Goal: Information Seeking & Learning: Learn about a topic

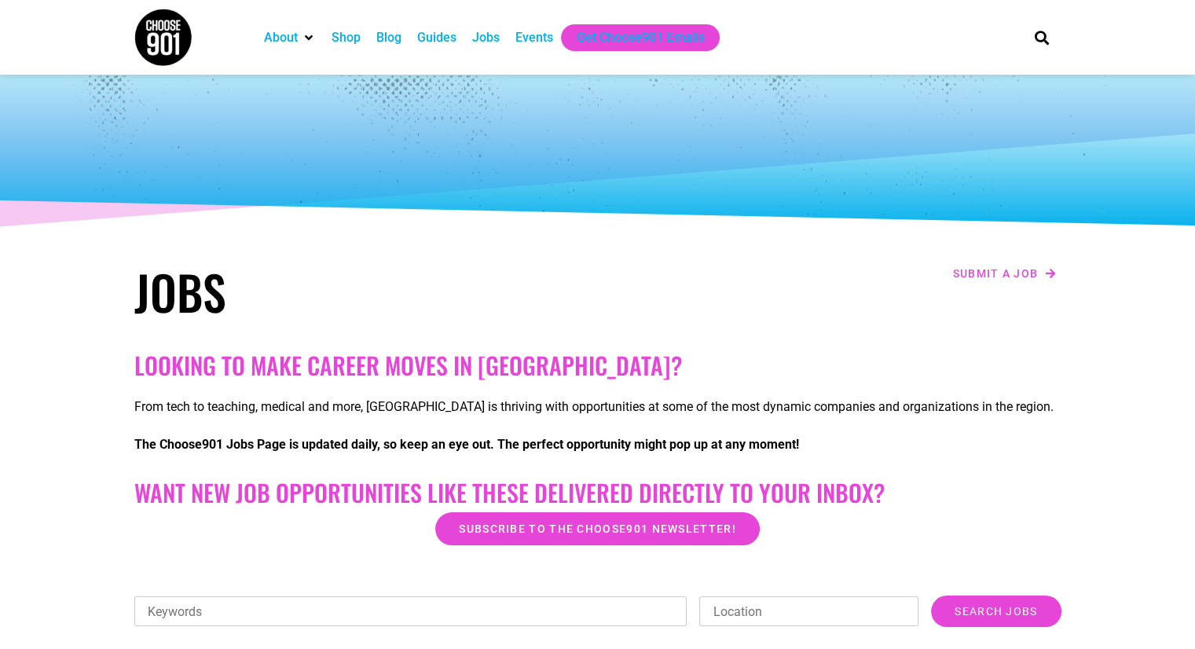
click at [490, 39] on div "Jobs" at bounding box center [485, 37] width 27 height 19
click at [486, 33] on div "Jobs" at bounding box center [485, 37] width 27 height 19
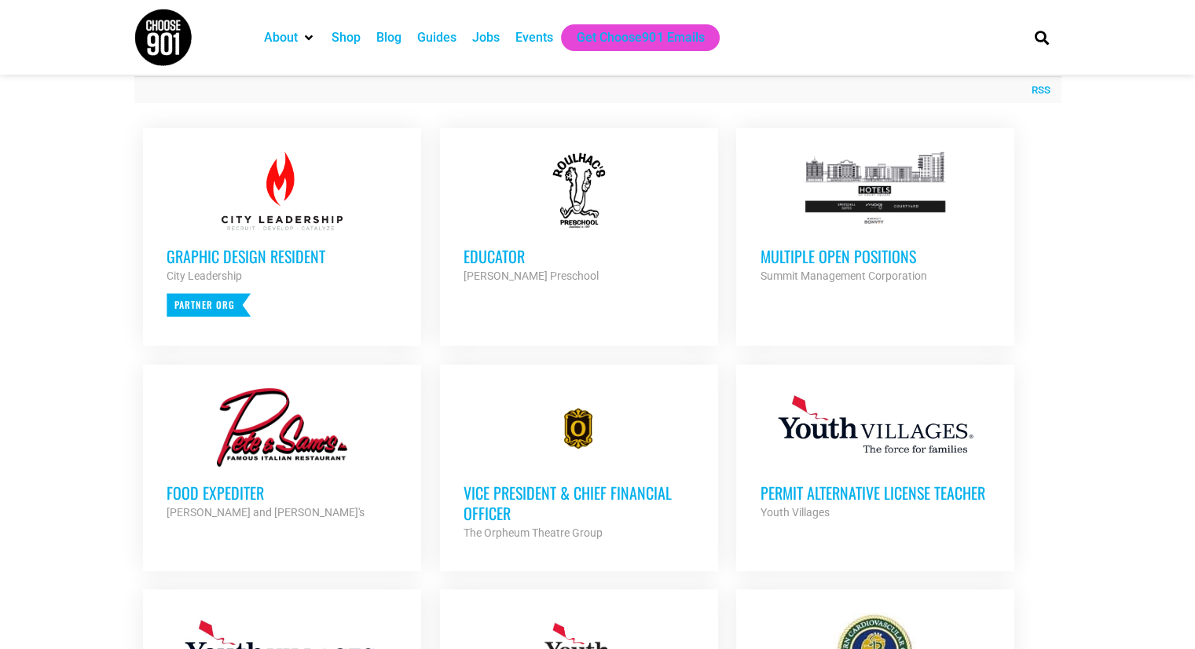
scroll to position [520, 0]
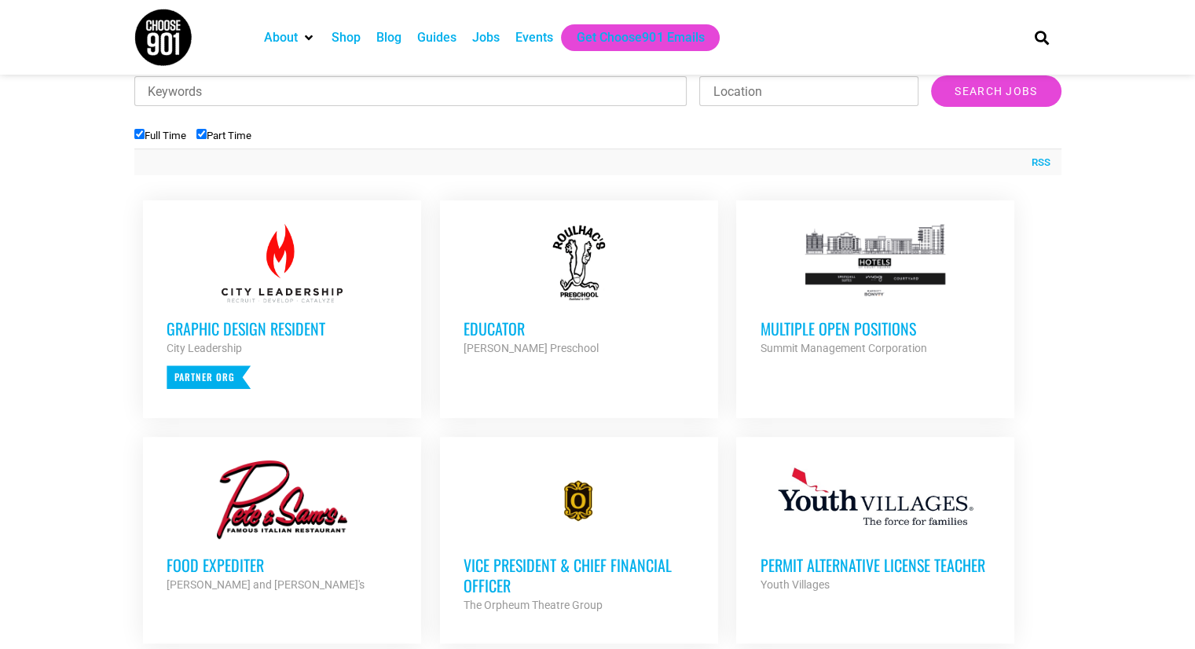
click at [202, 134] on input "Part Time" at bounding box center [201, 134] width 10 height 10
checkbox input "false"
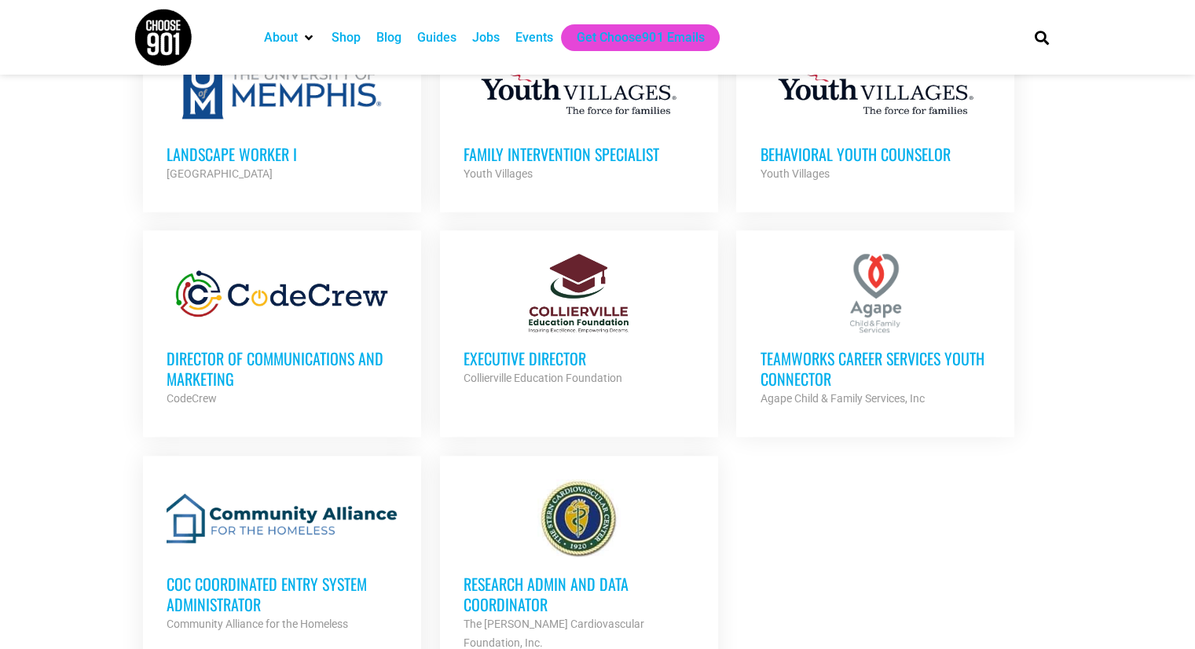
scroll to position [1619, 0]
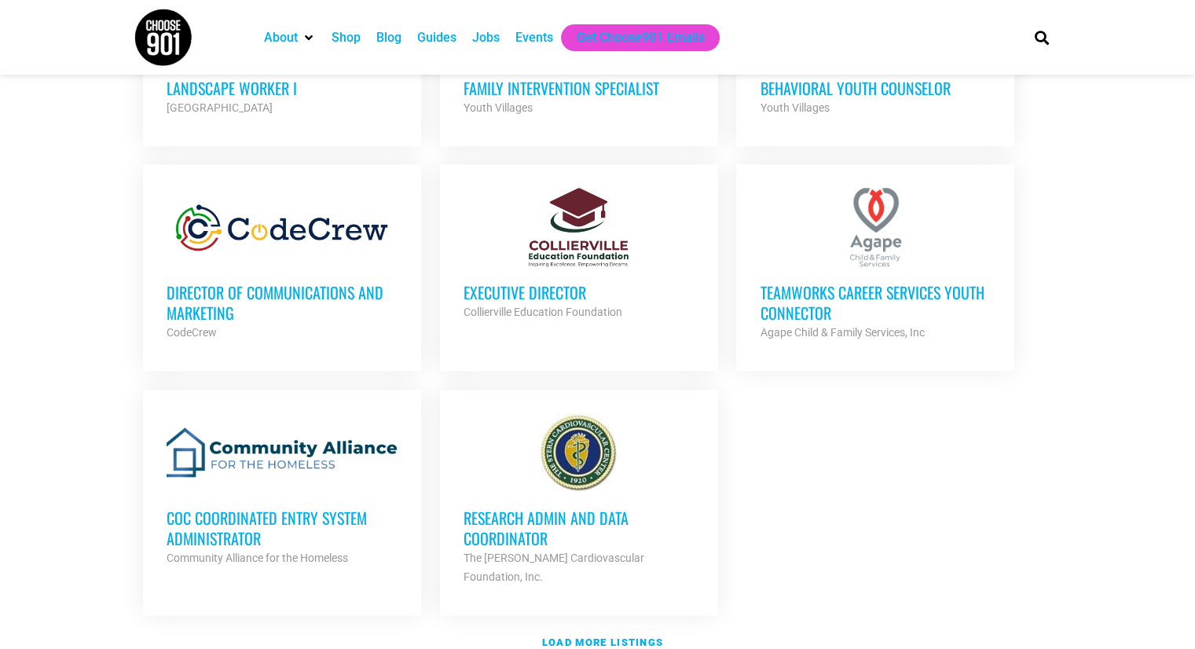
click at [868, 282] on h3 "TeamWorks Career Services Youth Connector" at bounding box center [875, 302] width 231 height 41
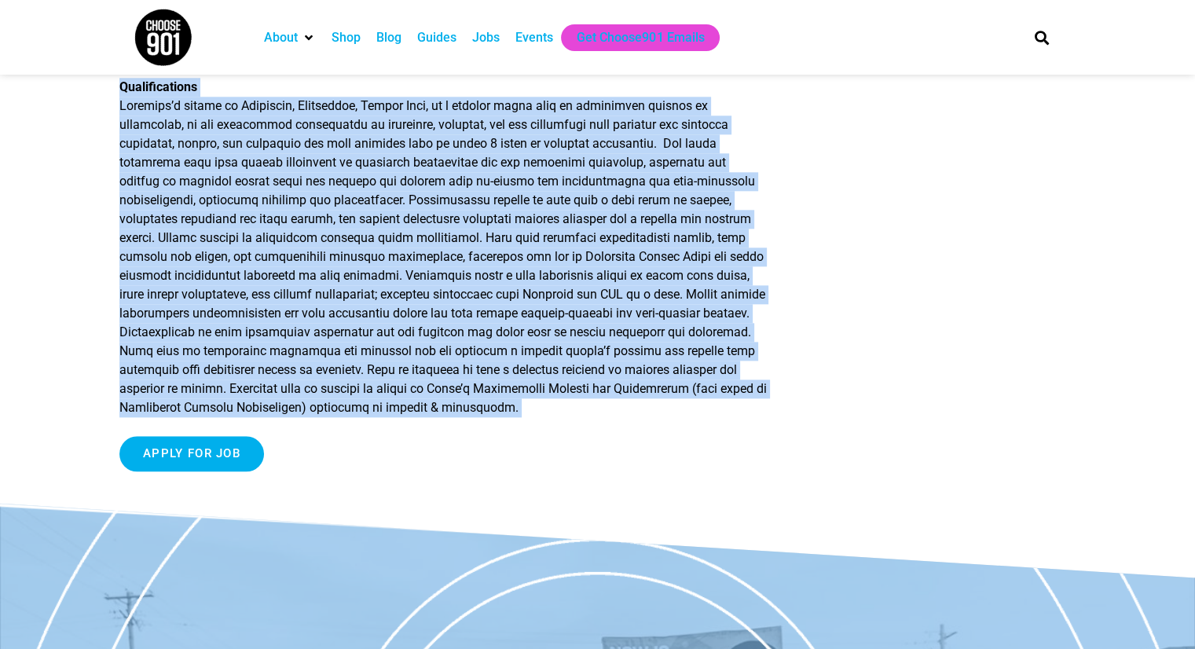
scroll to position [1776, 0]
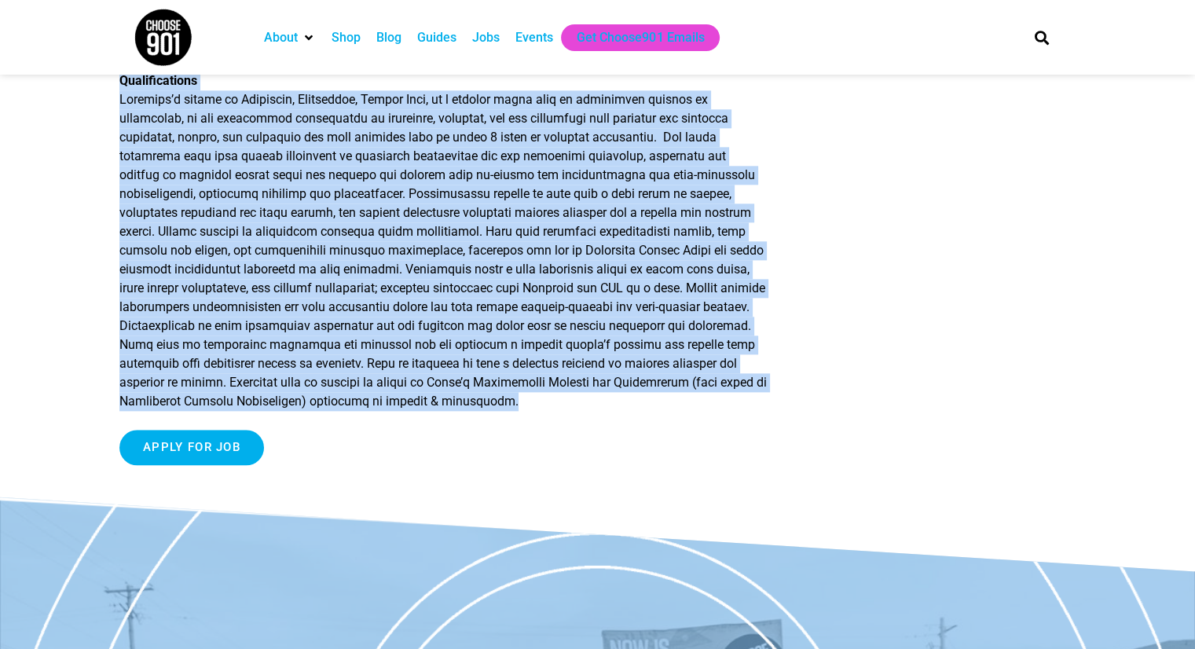
drag, startPoint x: 119, startPoint y: 192, endPoint x: 651, endPoint y: 469, distance: 598.8
copy div "Agape has a current opening for a TeamWorks Career Services Youth Connector. As…"
